Goal: Check status

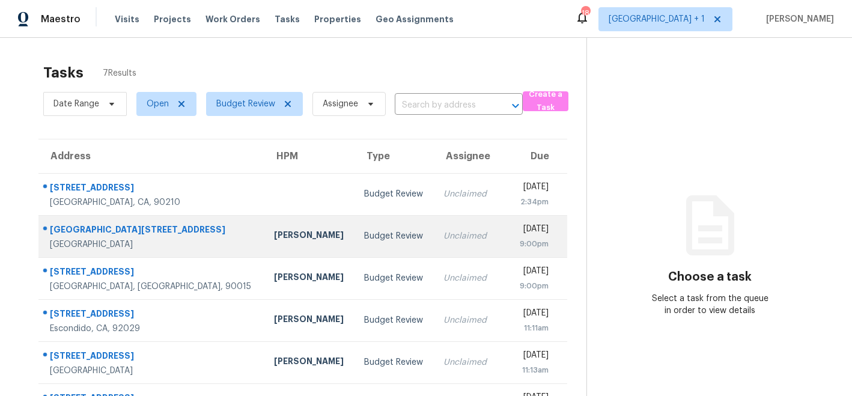
click at [274, 237] on div "[PERSON_NAME]" at bounding box center [309, 236] width 71 height 15
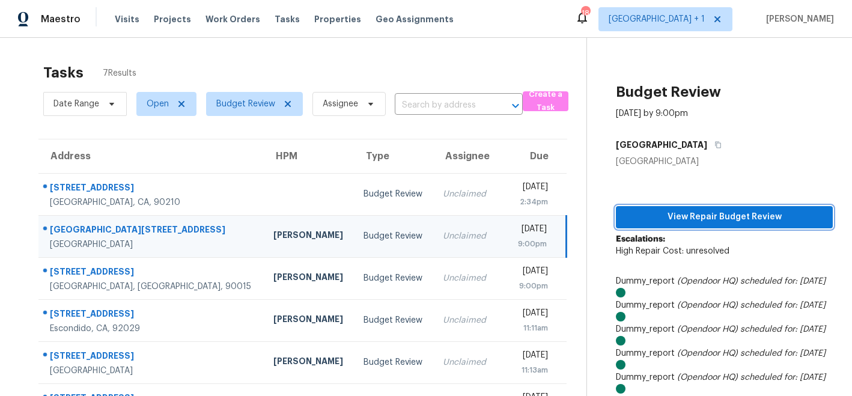
click at [673, 220] on span "View Repair Budget Review" at bounding box center [724, 217] width 198 height 15
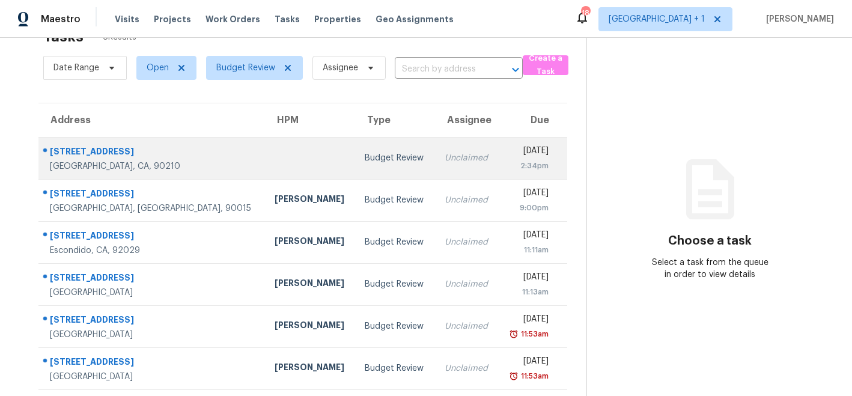
scroll to position [39, 0]
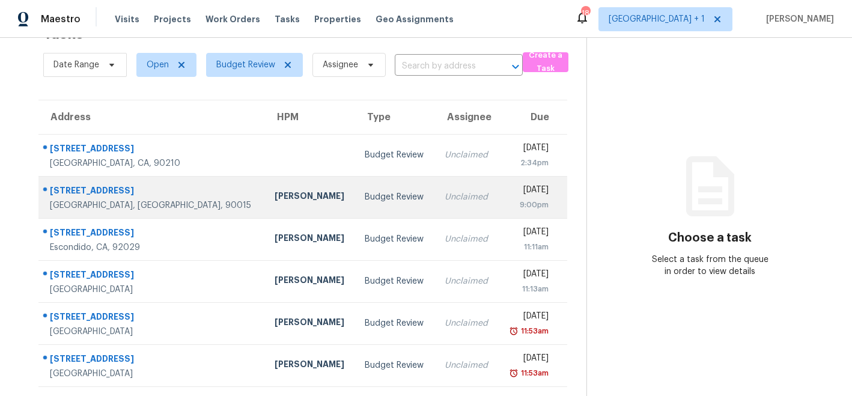
click at [275, 195] on div "[PERSON_NAME]" at bounding box center [310, 197] width 71 height 15
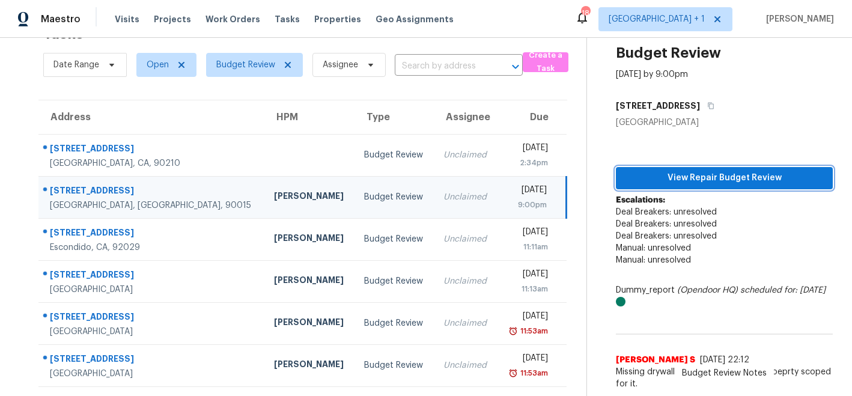
click at [693, 179] on span "View Repair Budget Review" at bounding box center [724, 178] width 198 height 15
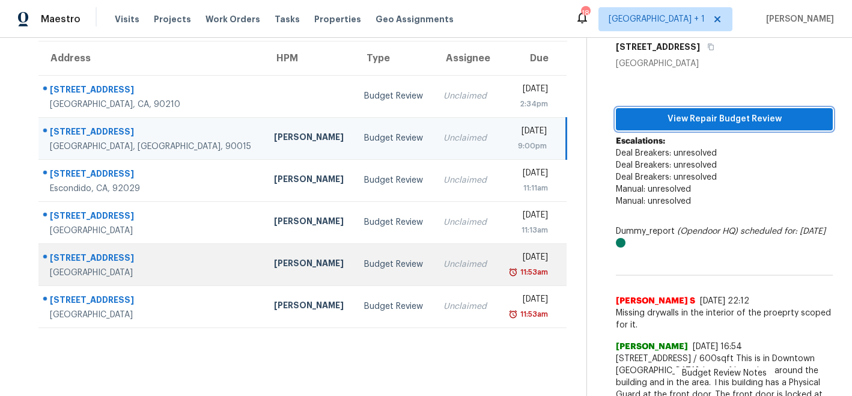
scroll to position [99, 0]
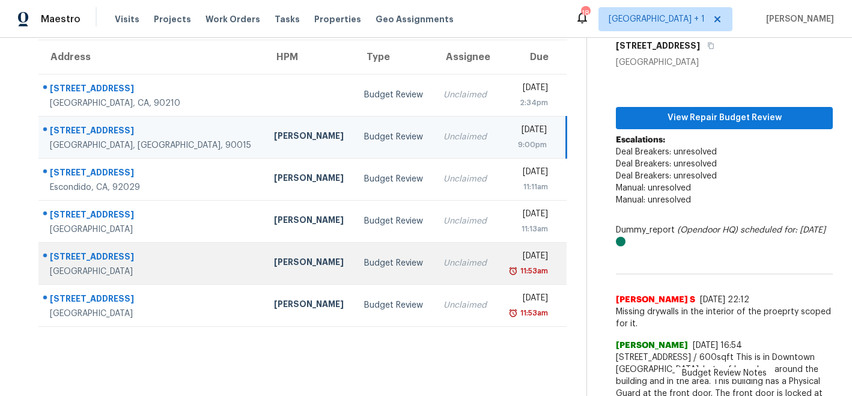
click at [274, 264] on div "[PERSON_NAME]" at bounding box center [309, 263] width 71 height 15
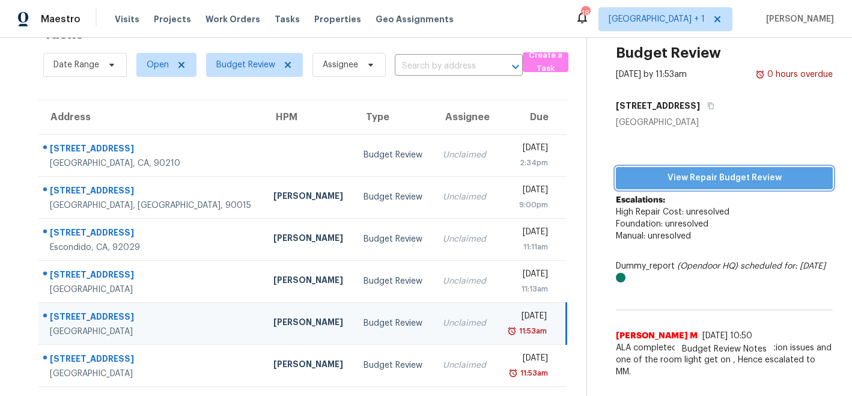
click at [722, 179] on span "View Repair Budget Review" at bounding box center [724, 178] width 198 height 15
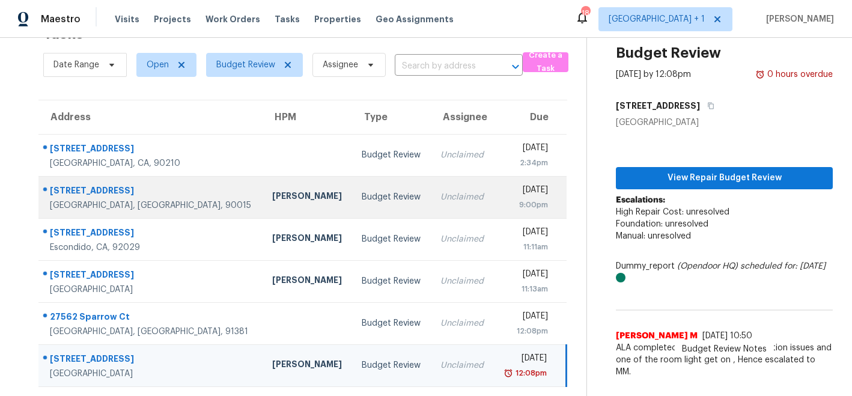
click at [159, 199] on div "[GEOGRAPHIC_DATA], [GEOGRAPHIC_DATA], 90015" at bounding box center [151, 205] width 203 height 12
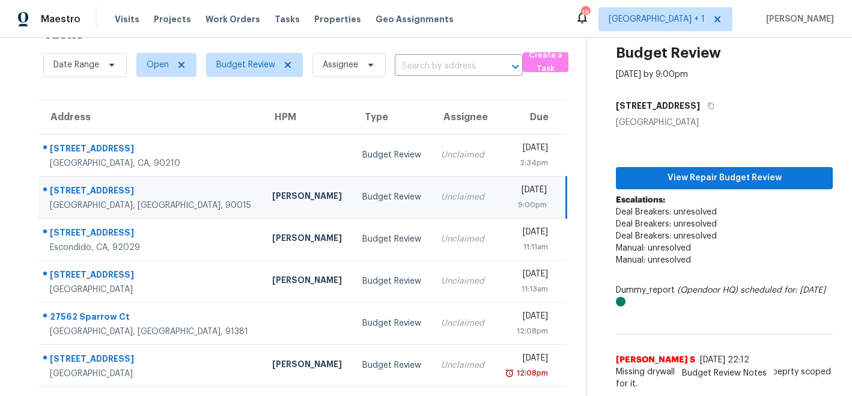
click at [272, 192] on div "[PERSON_NAME]" at bounding box center [307, 197] width 70 height 15
click at [709, 178] on span "View Repair Budget Review" at bounding box center [724, 178] width 198 height 15
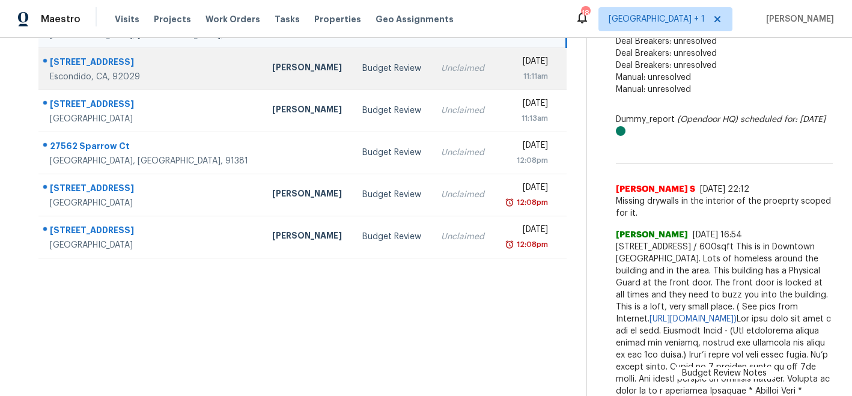
scroll to position [214, 0]
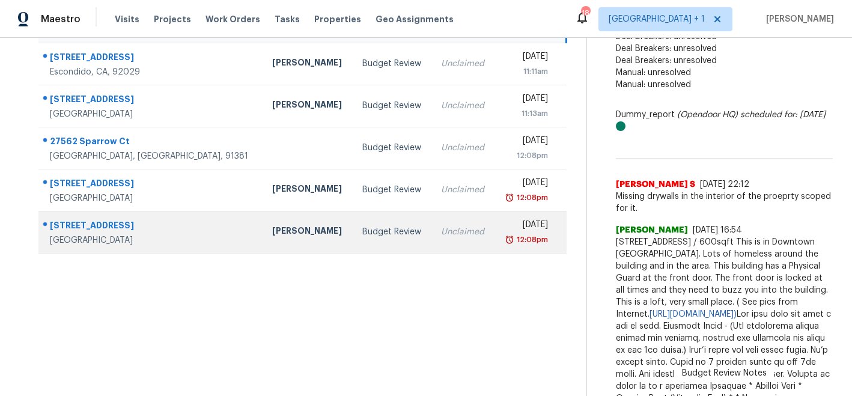
click at [272, 227] on div "[PERSON_NAME]" at bounding box center [307, 232] width 70 height 15
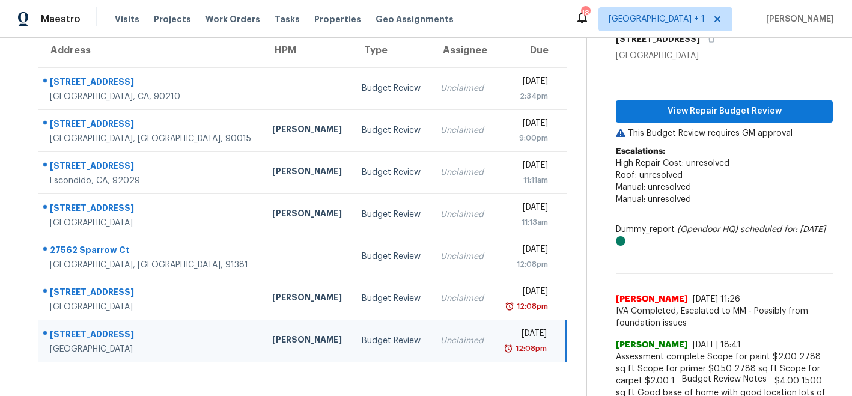
scroll to position [102, 0]
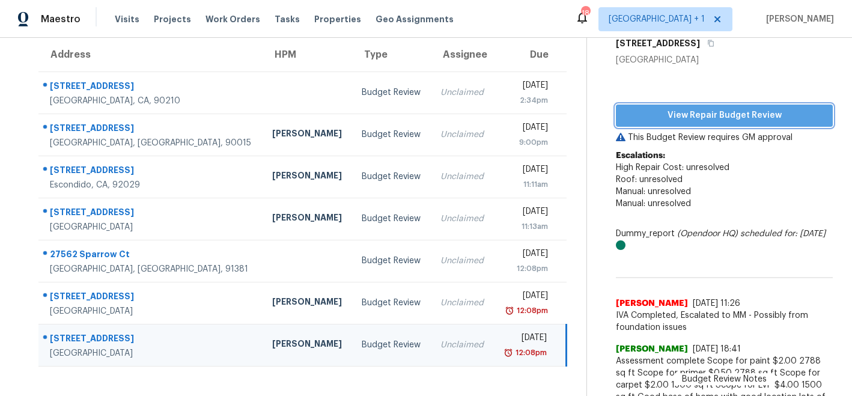
click at [711, 114] on span "View Repair Budget Review" at bounding box center [724, 115] width 198 height 15
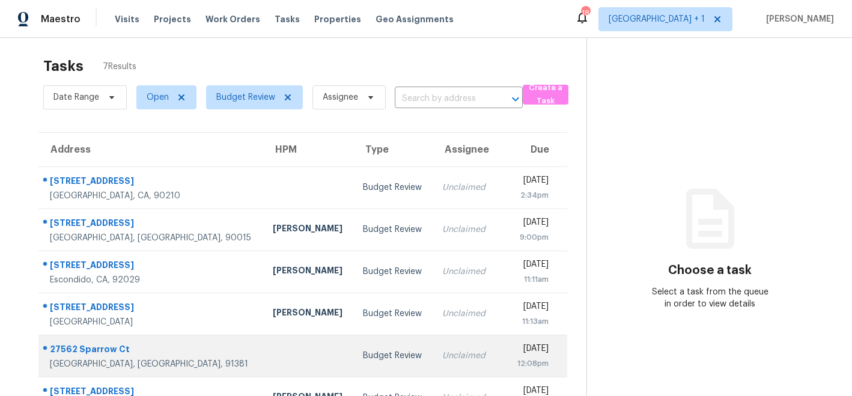
scroll to position [31, 0]
